Goal: Task Accomplishment & Management: Manage account settings

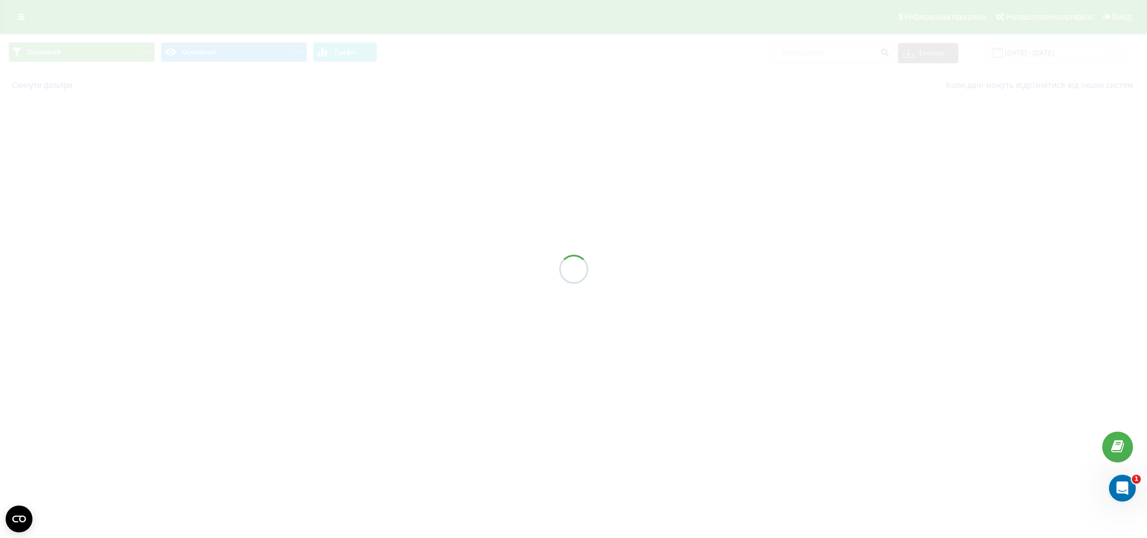
click at [19, 20] on div at bounding box center [573, 269] width 1147 height 538
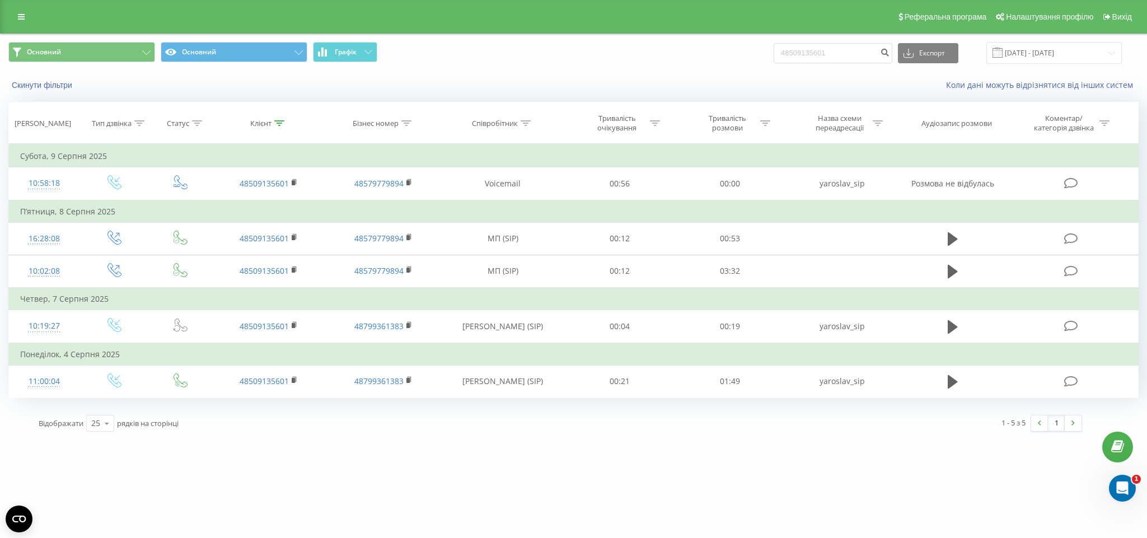
click at [19, 20] on icon at bounding box center [21, 17] width 7 height 8
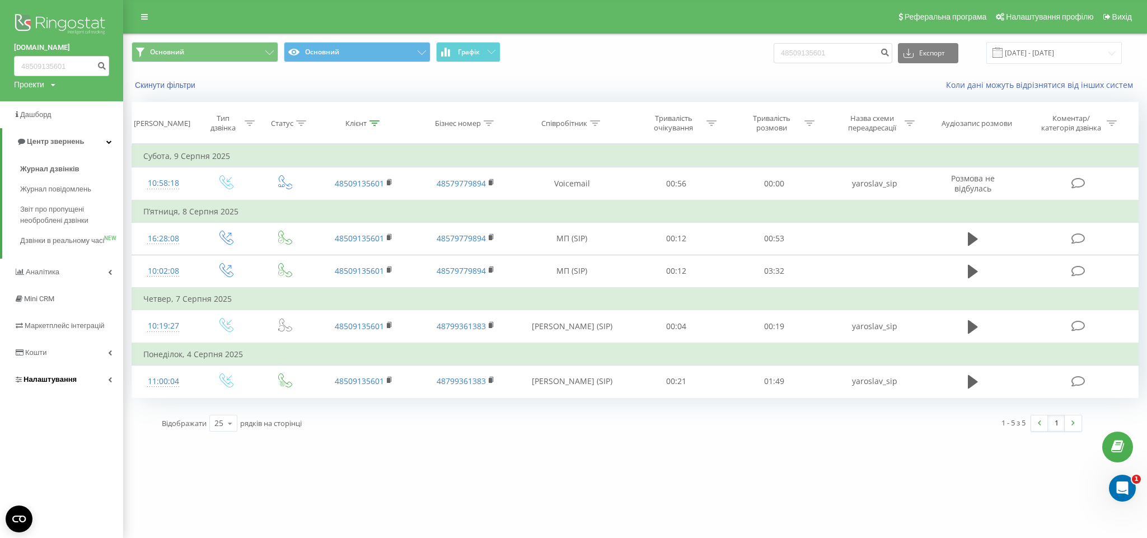
click at [81, 393] on link "Налаштування" at bounding box center [61, 379] width 123 height 27
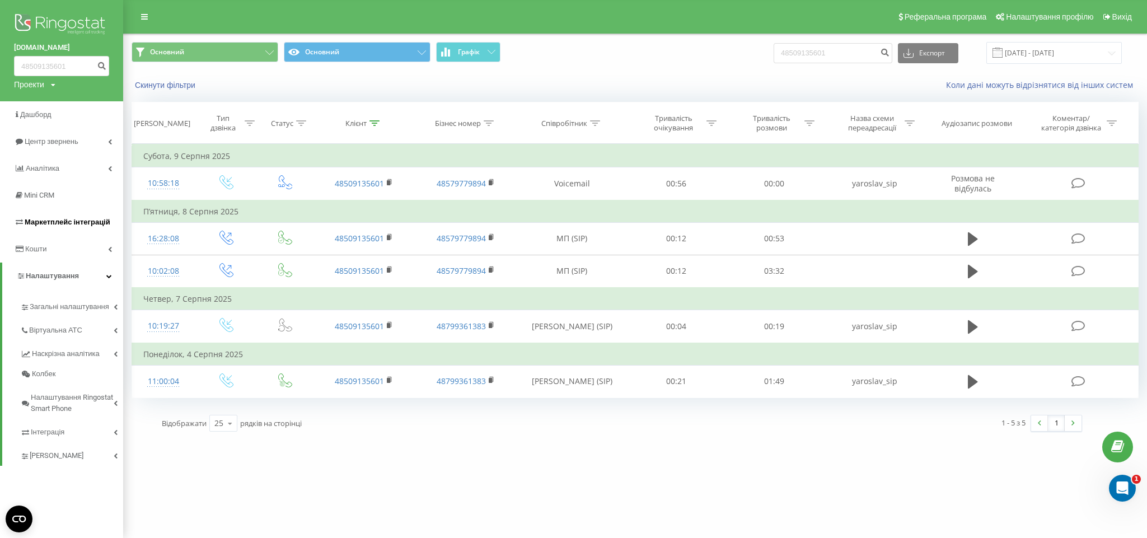
click at [66, 218] on span "Маркетплейс інтеграцій" at bounding box center [68, 222] width 86 height 8
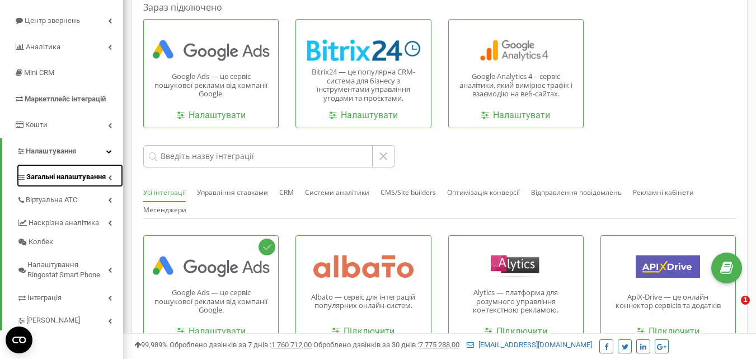
click at [95, 175] on span "Загальні налаштування" at bounding box center [65, 177] width 79 height 11
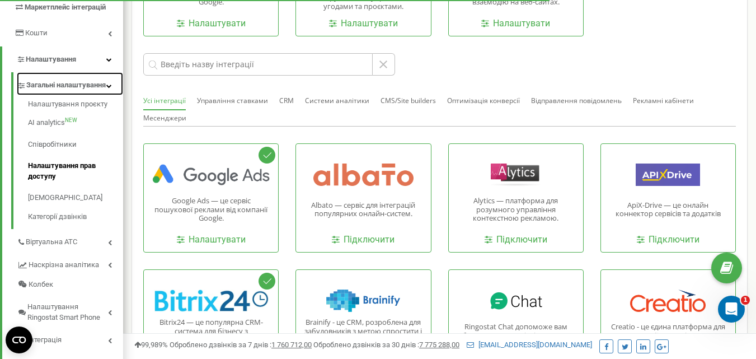
scroll to position [224, 0]
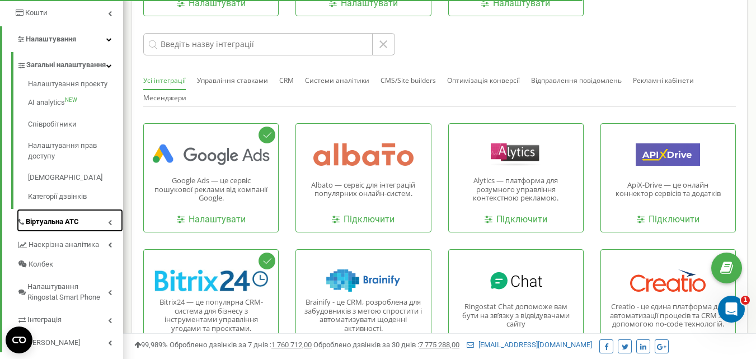
click at [79, 232] on link "Віртуальна АТС" at bounding box center [70, 220] width 106 height 23
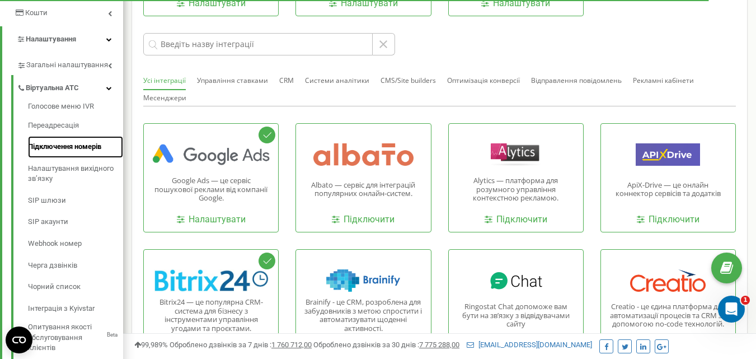
click at [72, 147] on link "Підключення номерів" at bounding box center [75, 147] width 95 height 22
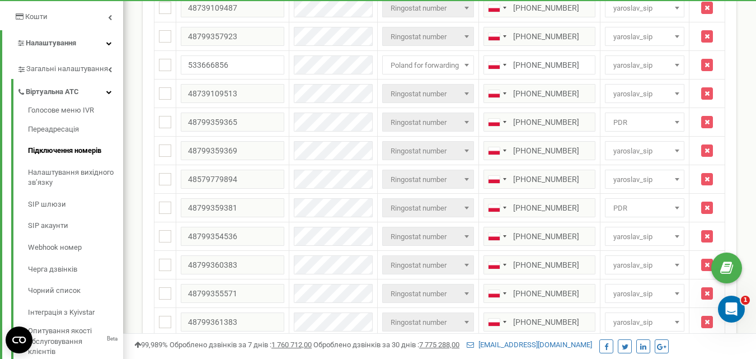
scroll to position [224, 0]
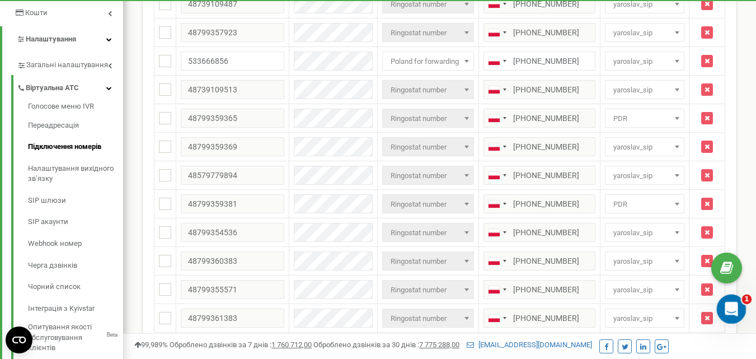
drag, startPoint x: 741, startPoint y: 303, endPoint x: 1463, endPoint y: 598, distance: 780.0
click at [741, 303] on div "Открыть службу сообщений Intercom" at bounding box center [729, 307] width 37 height 37
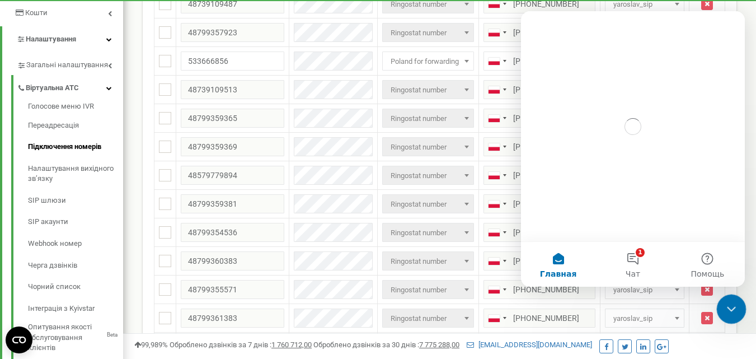
scroll to position [0, 0]
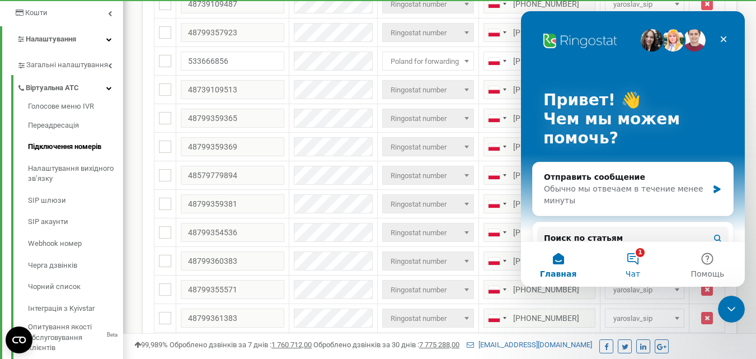
click at [627, 259] on button "1 Чат" at bounding box center [633, 264] width 74 height 45
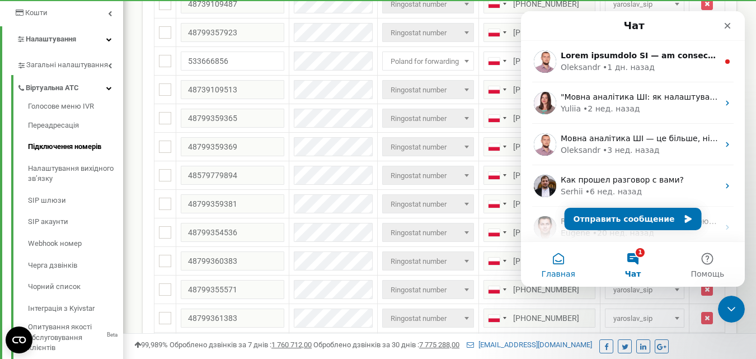
click at [559, 261] on button "Главная" at bounding box center [558, 264] width 74 height 45
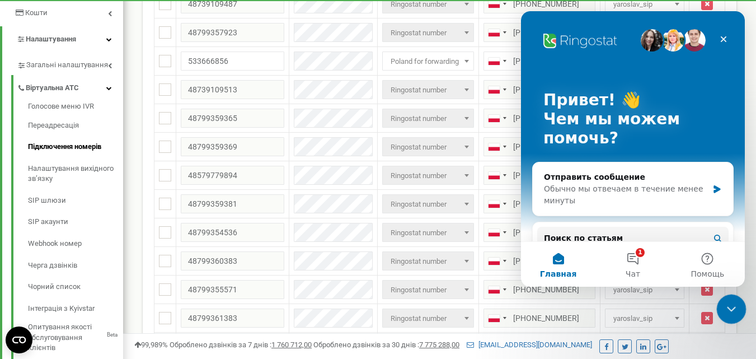
click at [732, 306] on icon "Закрыть службу сообщений Intercom" at bounding box center [729, 307] width 13 height 13
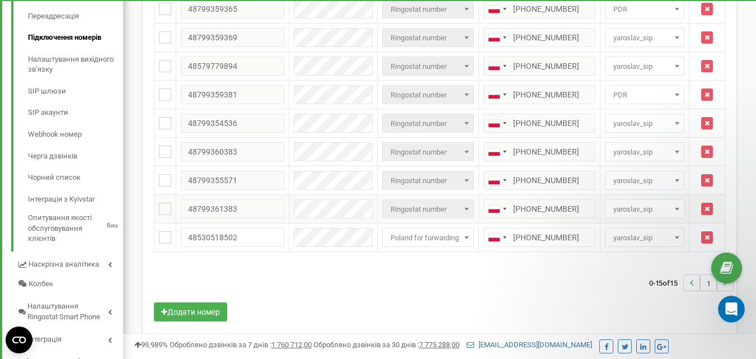
scroll to position [336, 0]
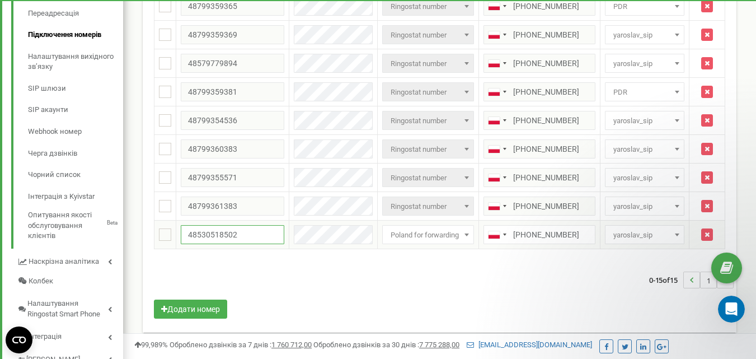
drag, startPoint x: 250, startPoint y: 238, endPoint x: 184, endPoint y: 245, distance: 66.4
click at [184, 245] on td "48530518502" at bounding box center [232, 235] width 113 height 29
